Goal: Task Accomplishment & Management: Manage account settings

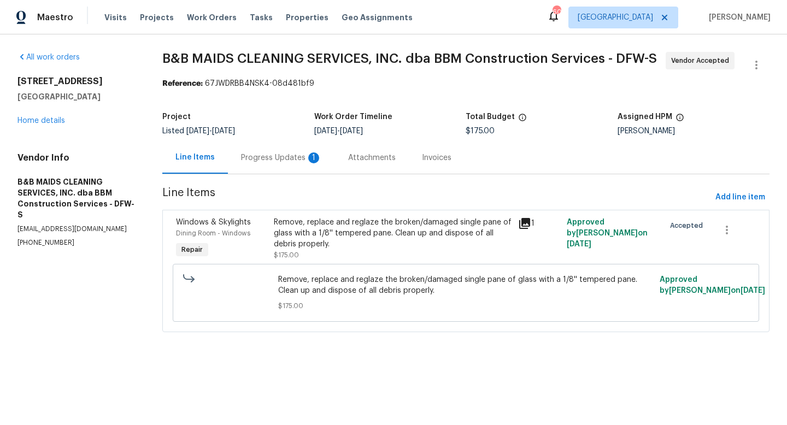
click at [263, 157] on div "Progress Updates 1" at bounding box center [281, 157] width 81 height 11
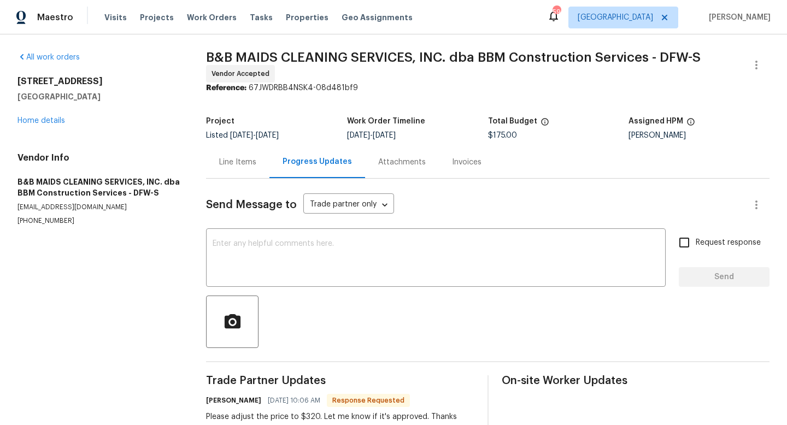
scroll to position [27, 0]
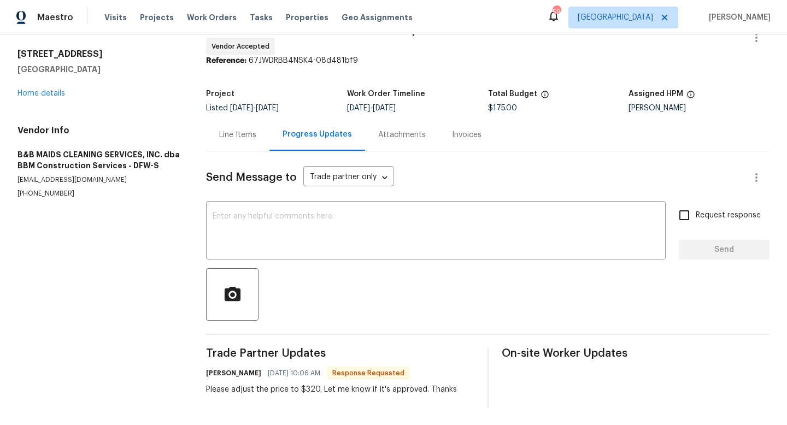
click at [236, 133] on div "Line Items" at bounding box center [237, 134] width 37 height 11
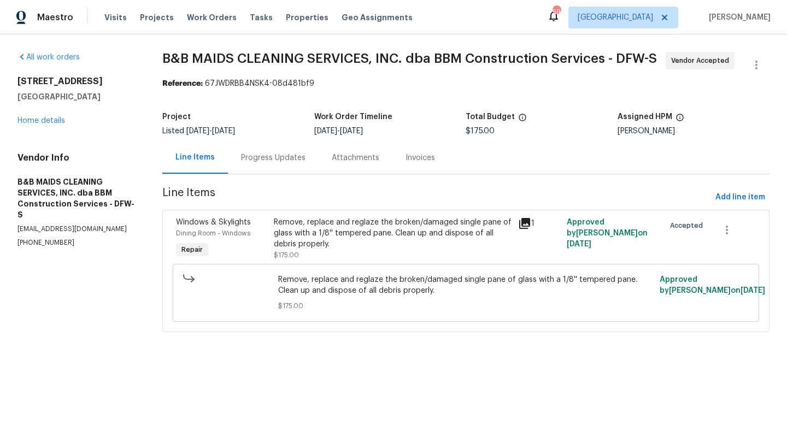
click at [250, 155] on div "Progress Updates" at bounding box center [273, 157] width 64 height 11
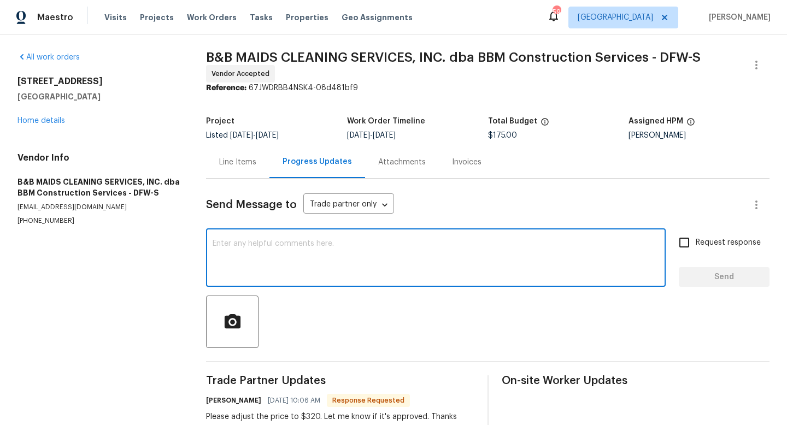
click at [258, 250] on textarea at bounding box center [436, 259] width 446 height 38
type textarea "For a"
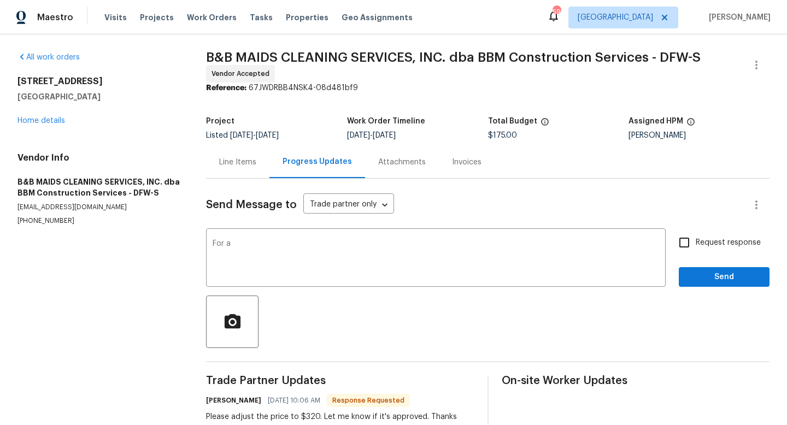
click at [224, 156] on div "Line Items" at bounding box center [237, 162] width 63 height 32
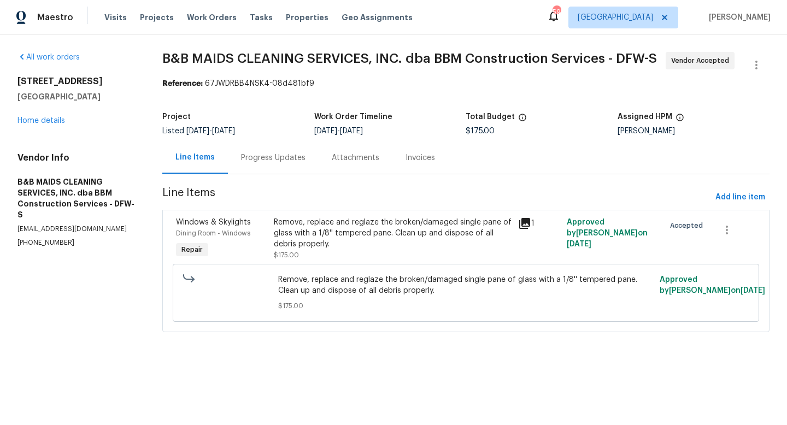
click at [285, 161] on div "Progress Updates" at bounding box center [273, 157] width 64 height 11
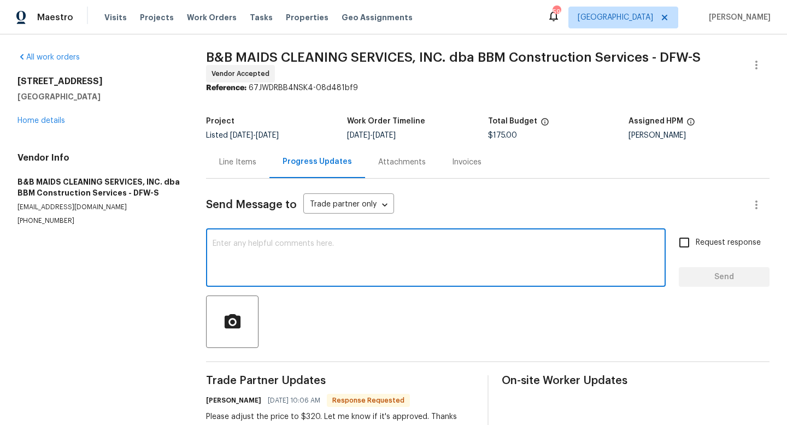
click at [315, 275] on textarea at bounding box center [436, 259] width 446 height 38
type textarea "320 for a single pane?"
click at [690, 248] on input "Request response" at bounding box center [684, 242] width 23 height 23
checkbox input "true"
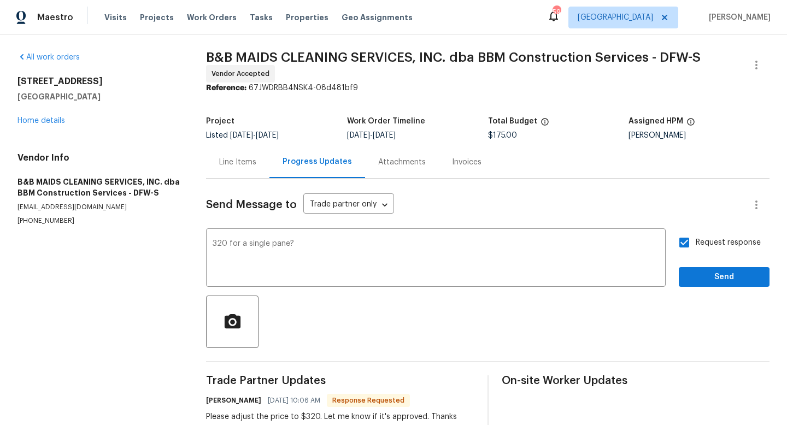
scroll to position [27, 0]
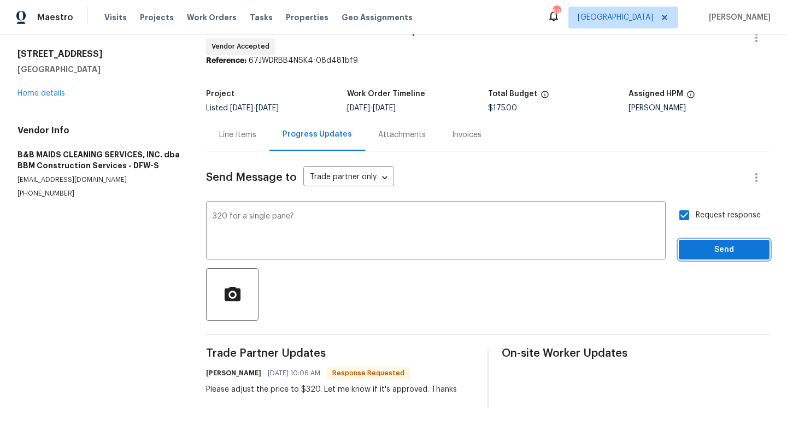
click at [724, 250] on span "Send" at bounding box center [723, 250] width 73 height 14
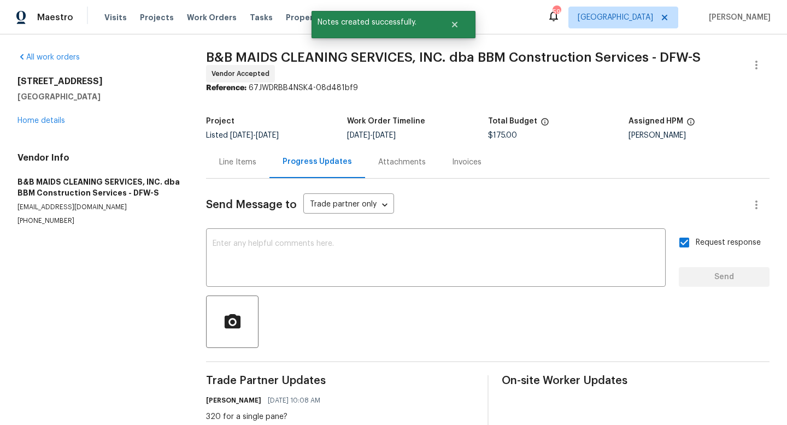
scroll to position [70, 0]
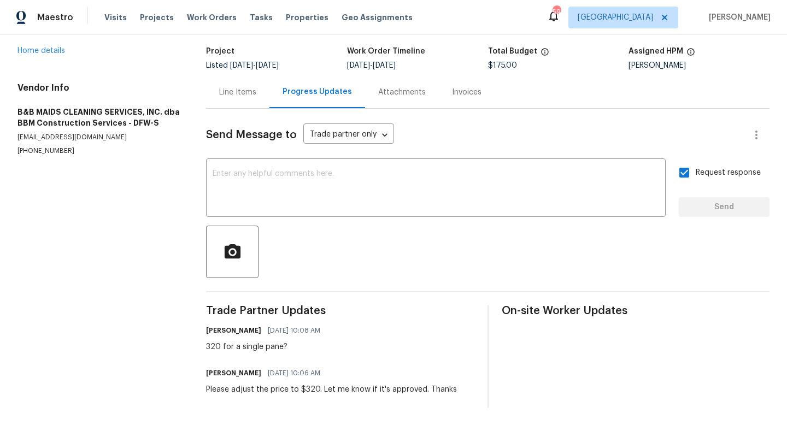
click at [239, 92] on div "Line Items" at bounding box center [237, 92] width 37 height 11
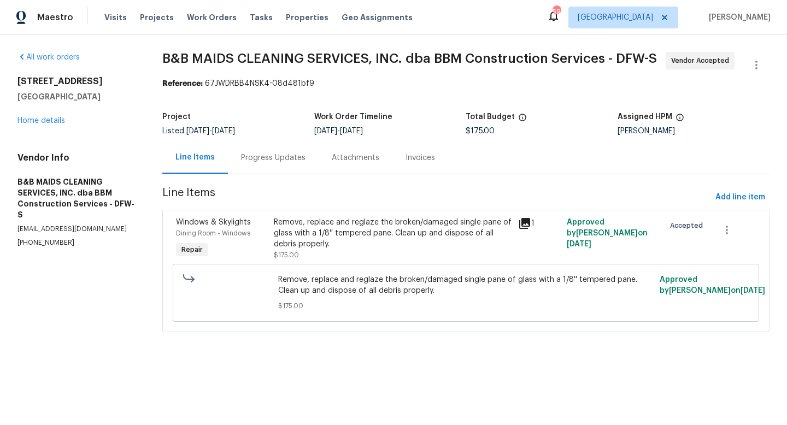
click at [296, 230] on div "Remove, replace and reglaze the broken/damaged single pane of glass with a 1/8'…" at bounding box center [393, 233] width 238 height 33
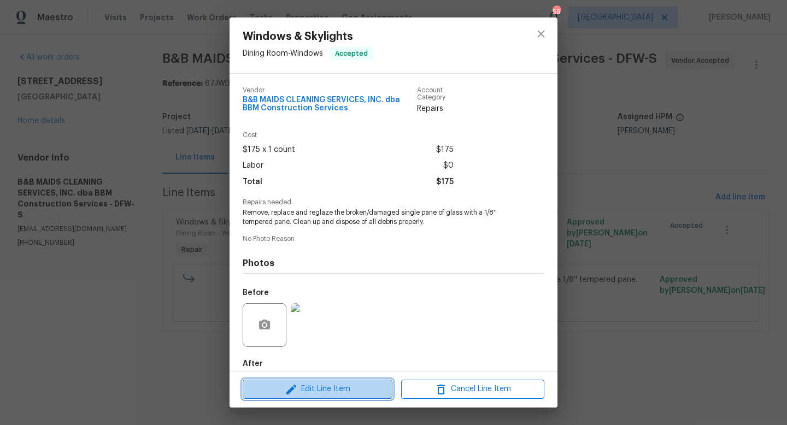
click at [293, 391] on icon "button" at bounding box center [291, 389] width 13 height 13
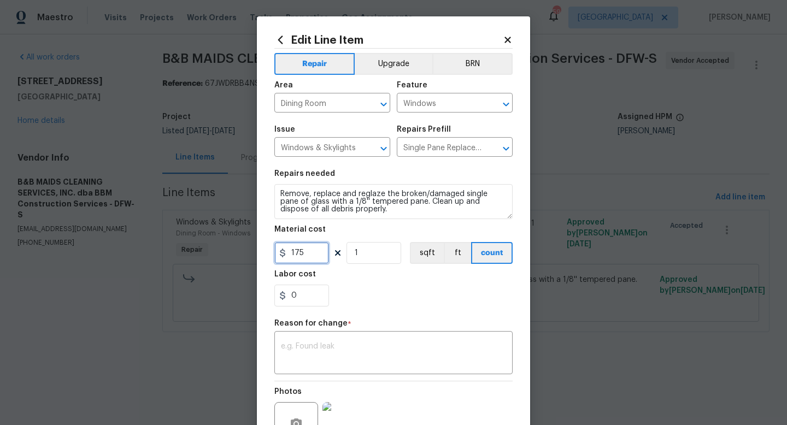
drag, startPoint x: 314, startPoint y: 251, endPoint x: 172, endPoint y: 260, distance: 142.4
click at [172, 260] on div "Edit Line Item Repair Upgrade BRN Area Dining Room ​ Feature Windows ​ Issue Wi…" at bounding box center [393, 212] width 787 height 425
type input "320"
click at [301, 350] on textarea at bounding box center [393, 354] width 225 height 23
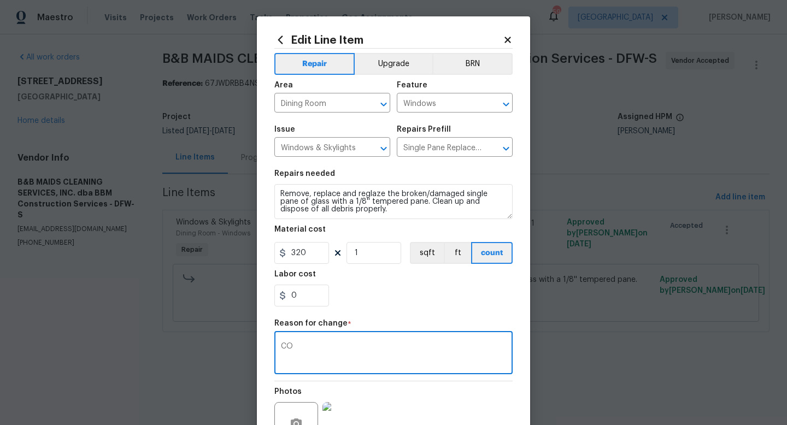
scroll to position [114, 0]
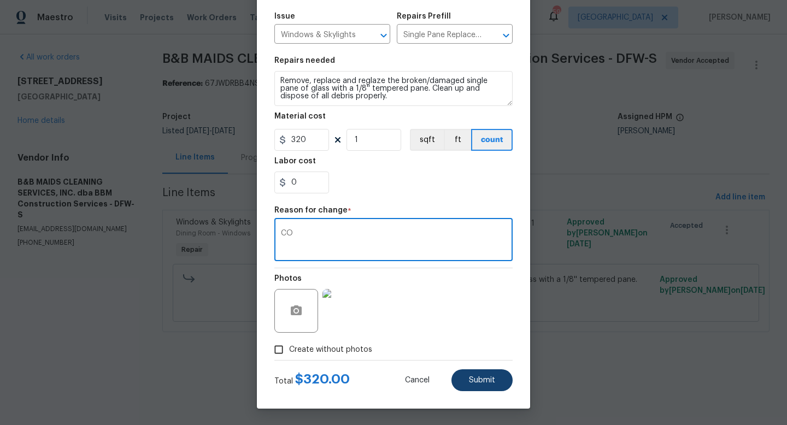
type textarea "CO"
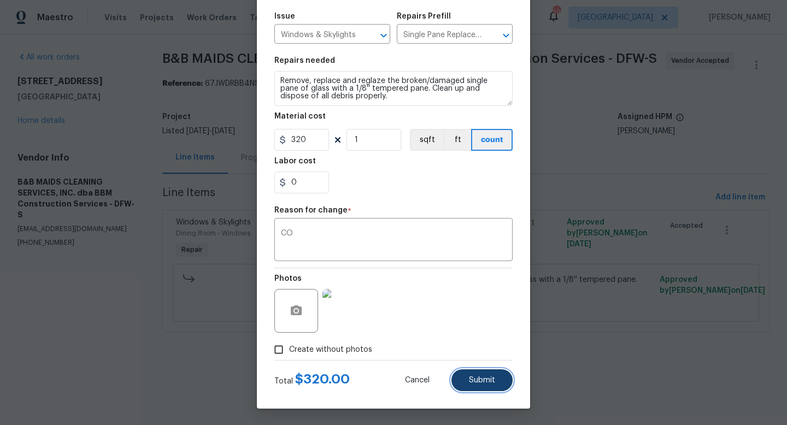
click at [467, 381] on button "Submit" at bounding box center [481, 380] width 61 height 22
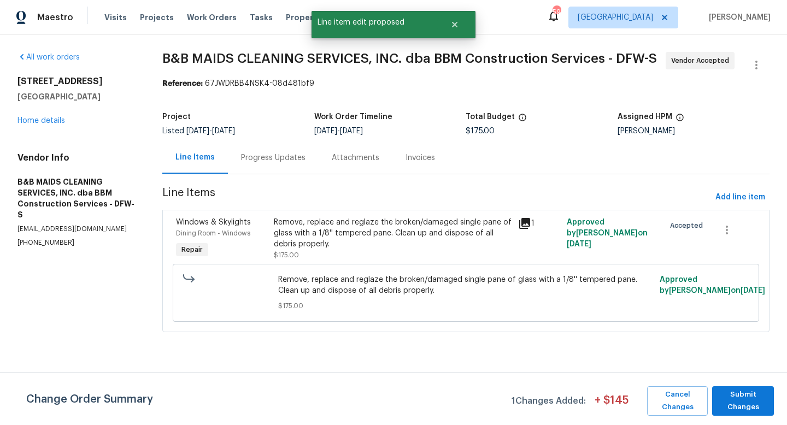
scroll to position [0, 0]
click at [719, 395] on span "Submit Changes" at bounding box center [742, 400] width 51 height 25
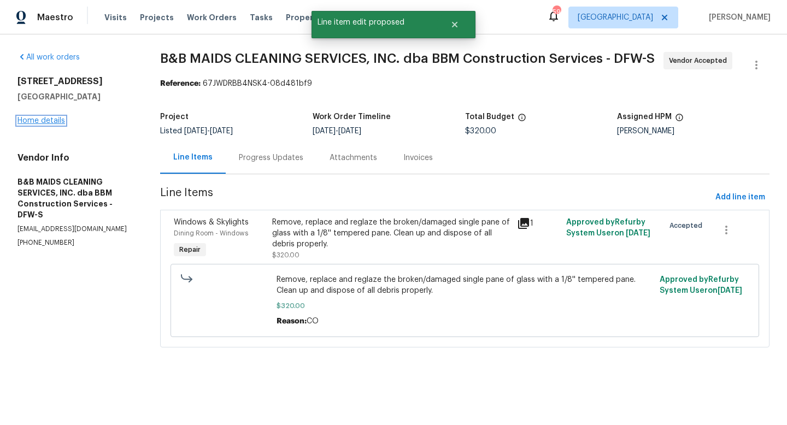
click at [52, 123] on link "Home details" at bounding box center [41, 121] width 48 height 8
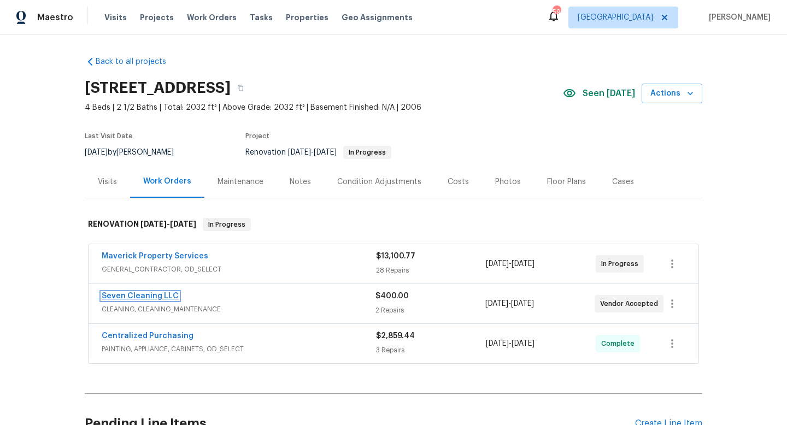
click at [144, 295] on link "Seven Cleaning LLC" at bounding box center [140, 296] width 77 height 8
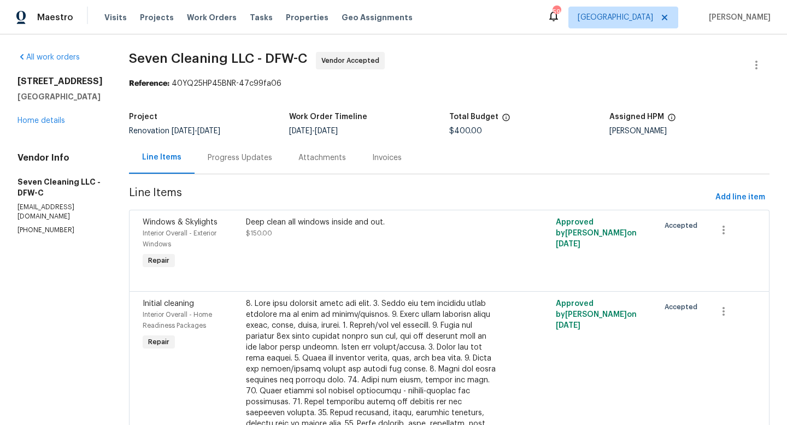
click at [265, 156] on div "Progress Updates" at bounding box center [240, 157] width 64 height 11
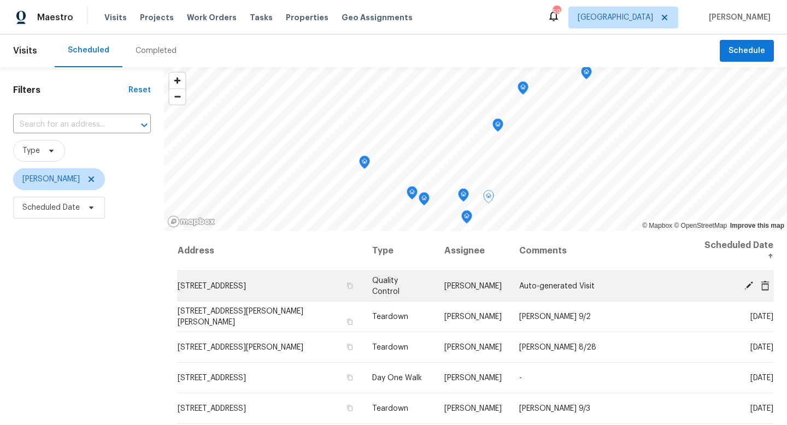
click at [749, 280] on icon at bounding box center [749, 285] width 10 height 10
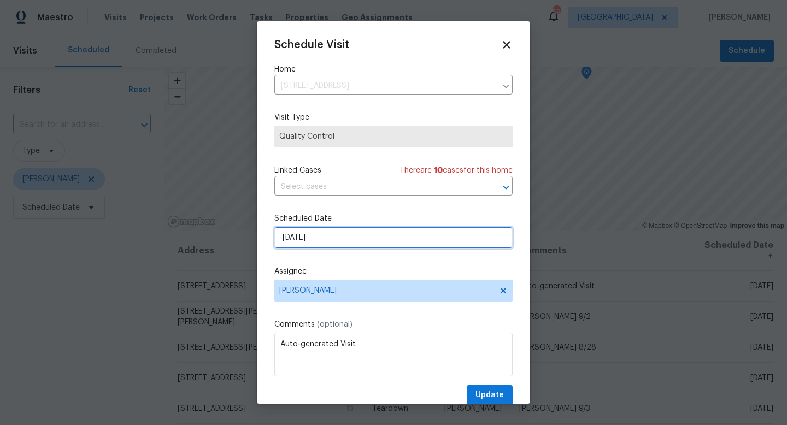
click at [325, 239] on input "[DATE]" at bounding box center [393, 238] width 238 height 22
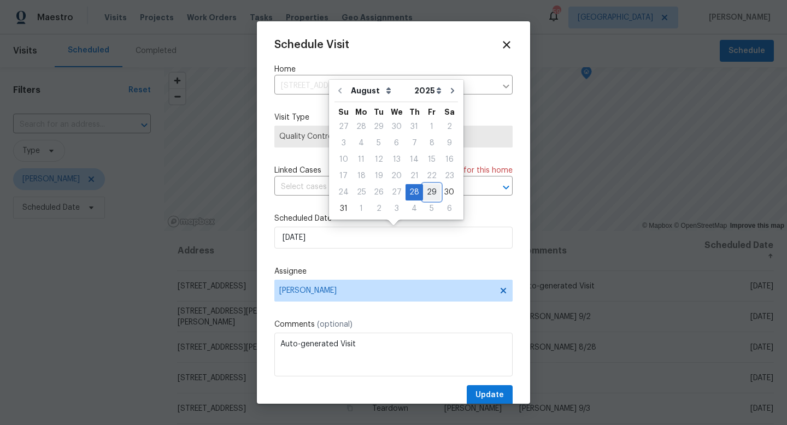
click at [426, 189] on div "29" at bounding box center [431, 192] width 17 height 15
type input "[DATE]"
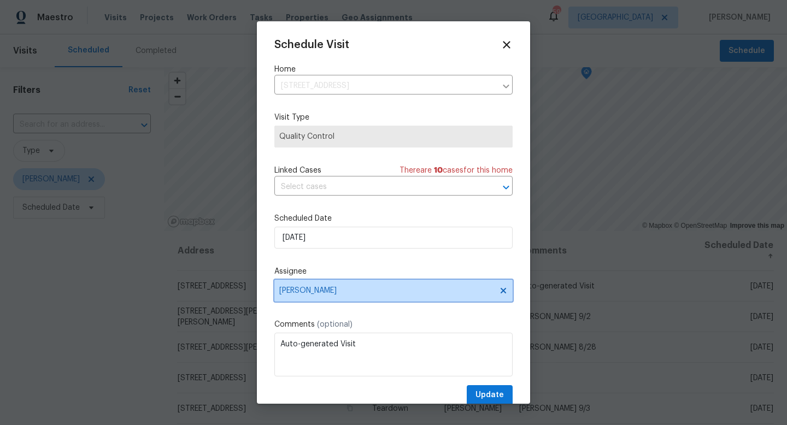
click at [349, 291] on span "[PERSON_NAME]" at bounding box center [386, 290] width 214 height 9
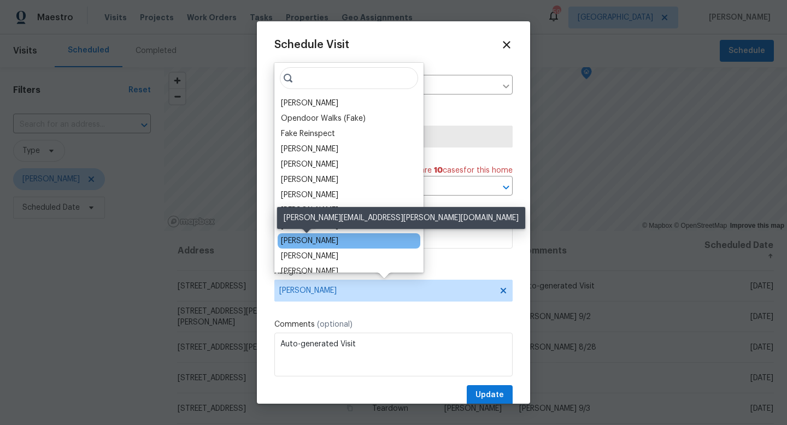
click at [310, 241] on div "[PERSON_NAME]" at bounding box center [309, 240] width 57 height 11
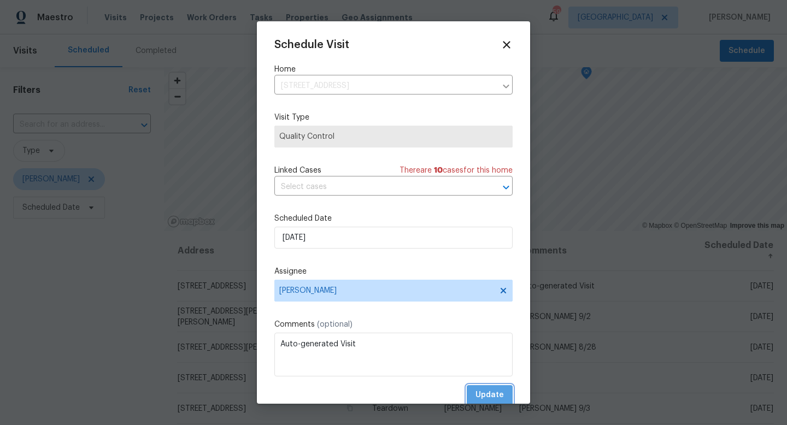
click at [478, 395] on span "Update" at bounding box center [489, 395] width 28 height 14
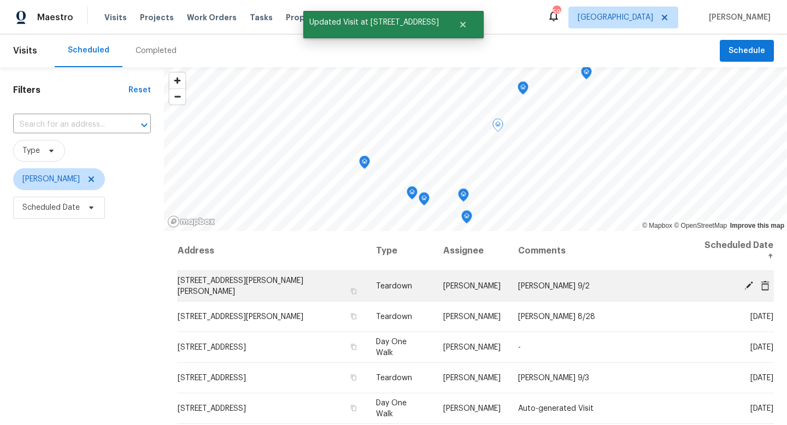
click at [747, 280] on icon at bounding box center [749, 285] width 10 height 10
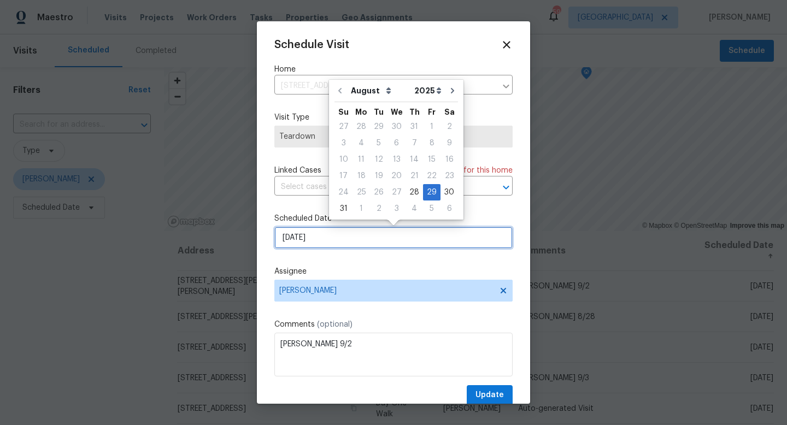
click at [332, 243] on input "[DATE]" at bounding box center [393, 238] width 238 height 22
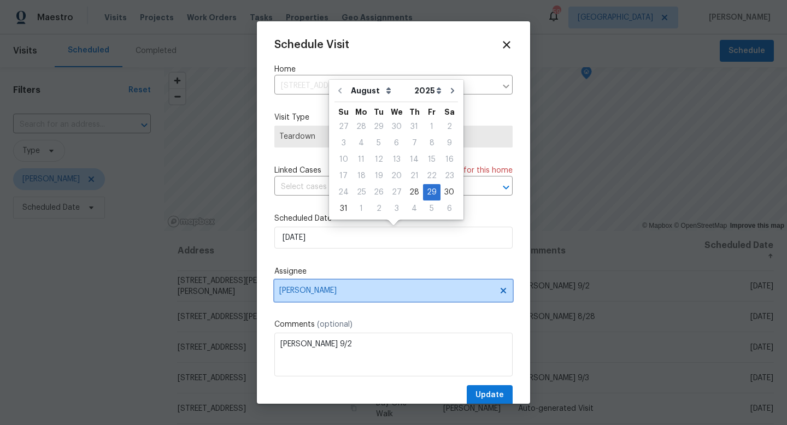
click at [345, 295] on span "[PERSON_NAME]" at bounding box center [386, 290] width 214 height 9
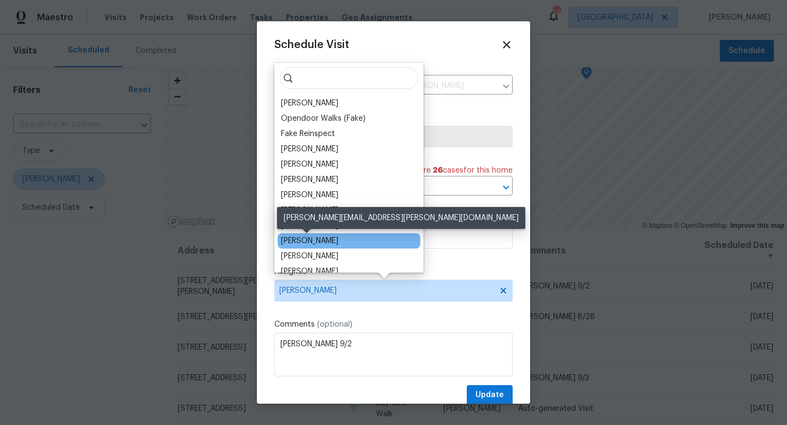
click at [307, 236] on div "[PERSON_NAME]" at bounding box center [309, 240] width 57 height 11
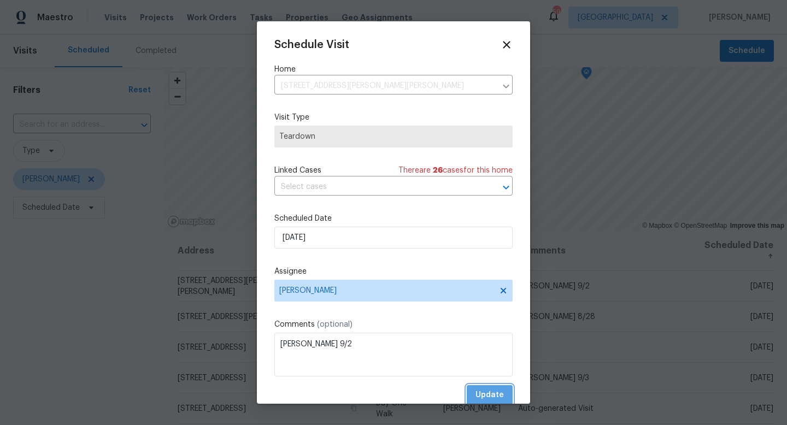
click at [488, 394] on span "Update" at bounding box center [489, 395] width 28 height 14
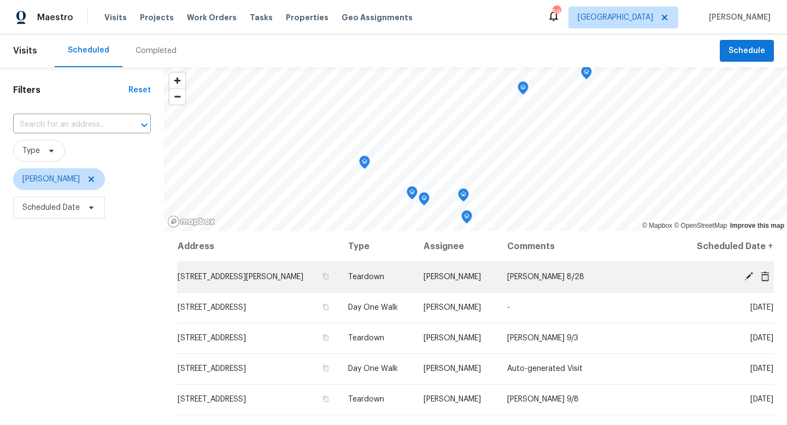
click at [748, 272] on icon at bounding box center [749, 277] width 10 height 10
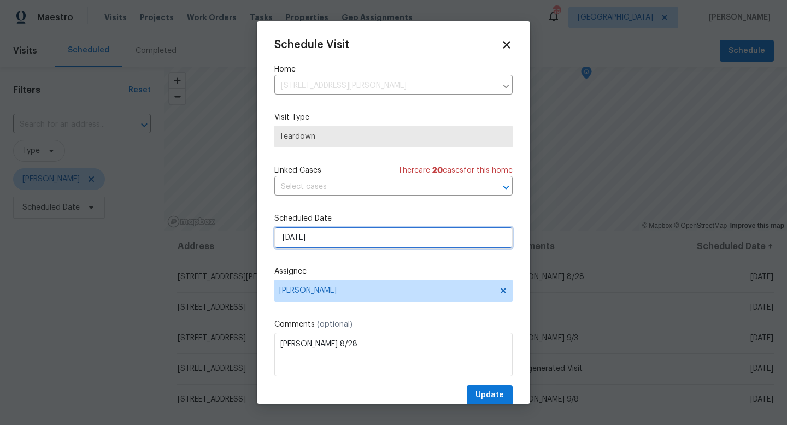
click at [298, 237] on input "[DATE]" at bounding box center [393, 238] width 238 height 22
select select "8"
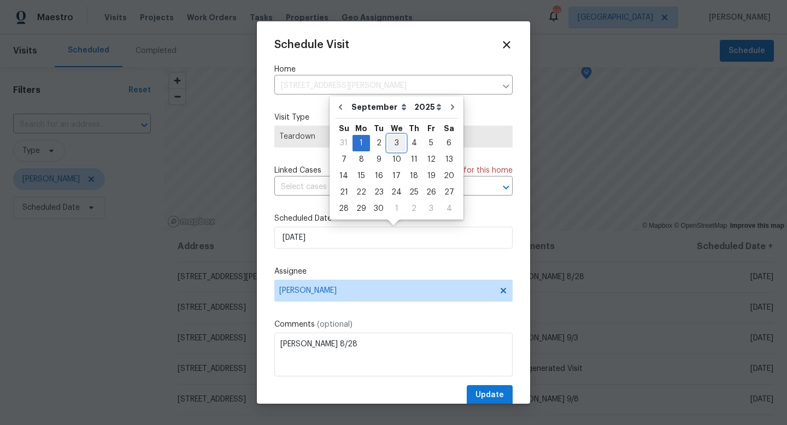
click at [394, 142] on div "3" at bounding box center [396, 143] width 18 height 15
type input "[DATE]"
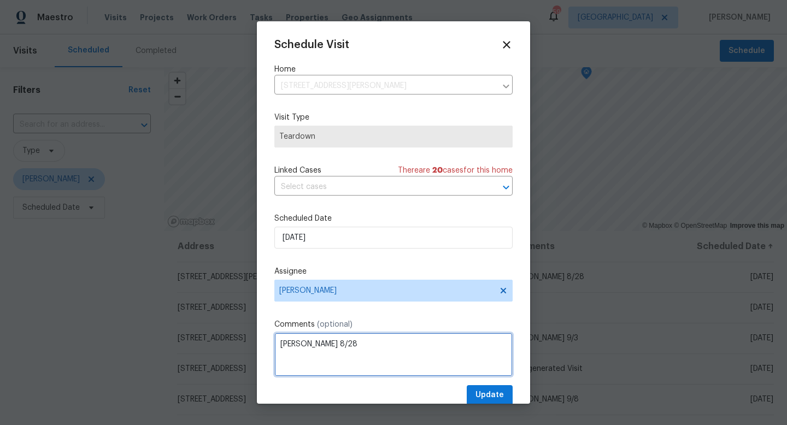
click at [315, 343] on textarea "[PERSON_NAME] 8/28" at bounding box center [393, 355] width 238 height 44
type textarea "[PERSON_NAME] 9/4"
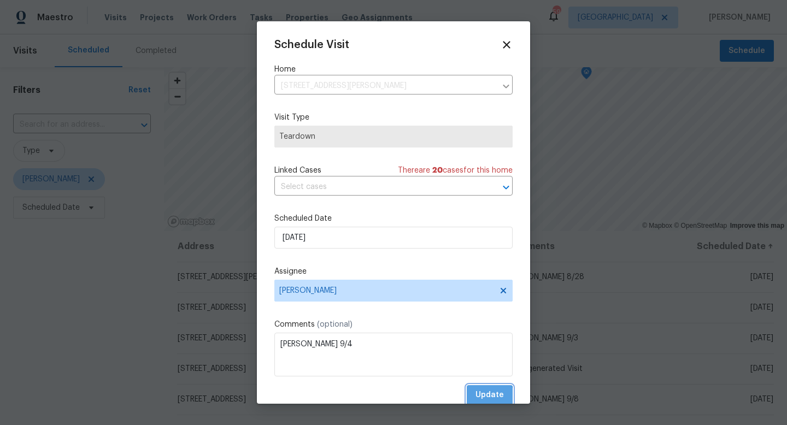
click at [487, 396] on span "Update" at bounding box center [489, 395] width 28 height 14
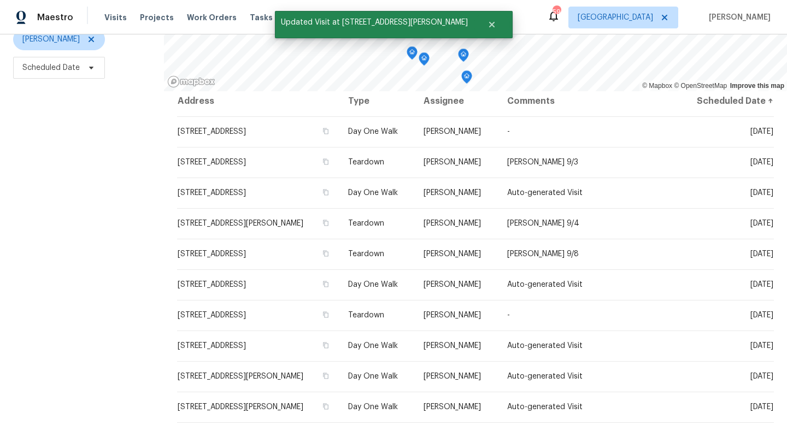
scroll to position [146, 0]
